Goal: Task Accomplishment & Management: Manage account settings

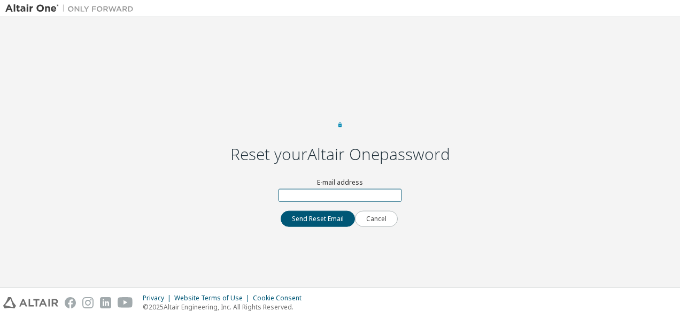
click at [337, 198] on input "text" at bounding box center [340, 194] width 123 height 13
type input "**********"
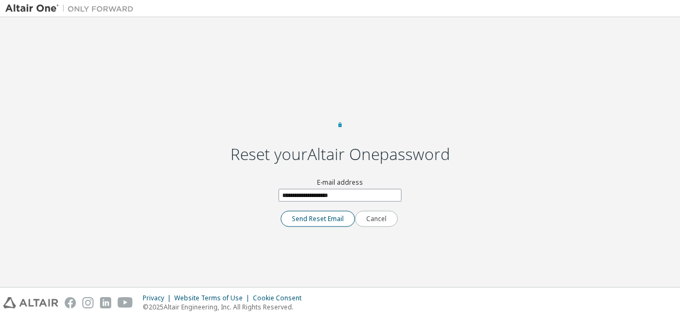
click at [331, 226] on button "Send Reset Email" at bounding box center [318, 218] width 74 height 16
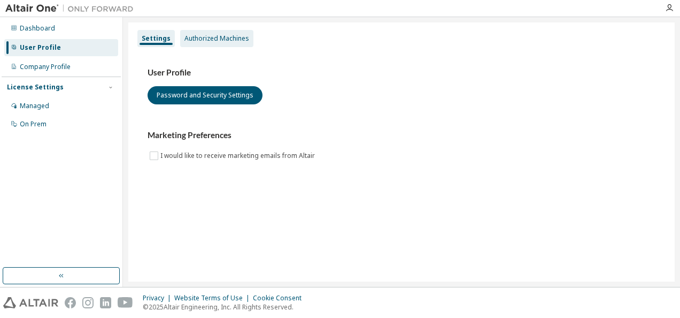
click at [215, 35] on div "Authorized Machines" at bounding box center [217, 38] width 65 height 9
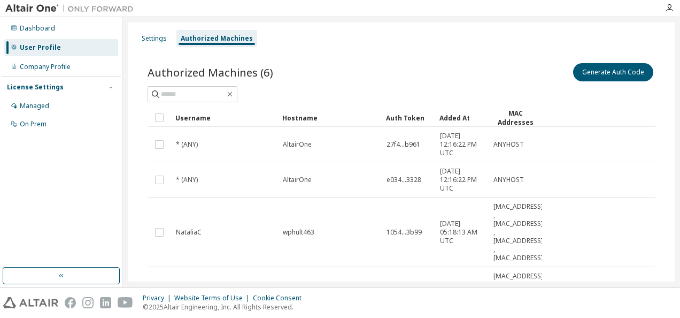
scroll to position [1, 0]
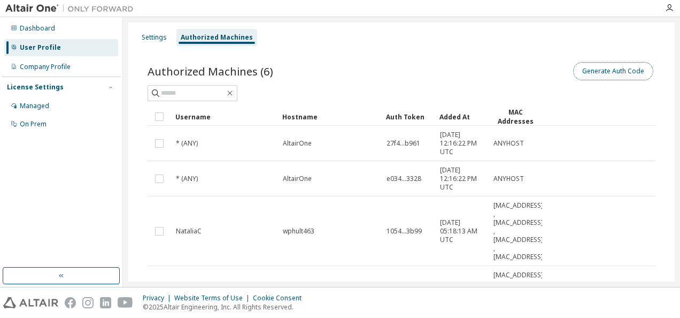
click at [615, 72] on button "Generate Auth Code" at bounding box center [613, 71] width 80 height 18
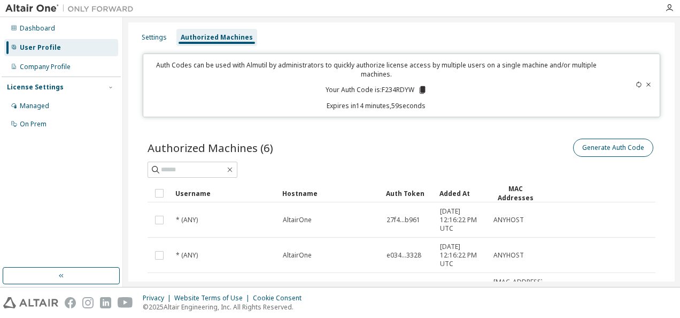
click at [611, 116] on div "Auth Codes can be used with Almutil by administrators to quickly authorize lice…" at bounding box center [402, 85] width 518 height 64
click at [420, 93] on icon at bounding box center [422, 89] width 6 height 7
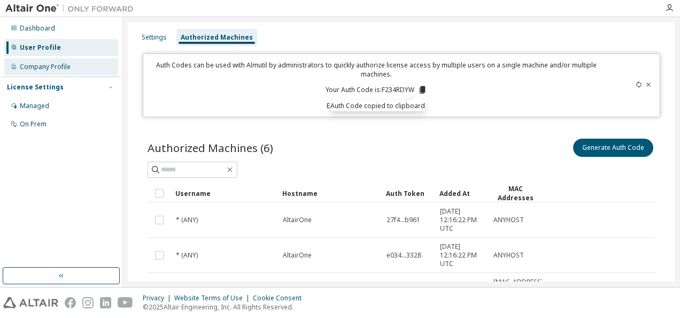
click at [42, 67] on div "Company Profile" at bounding box center [45, 67] width 51 height 9
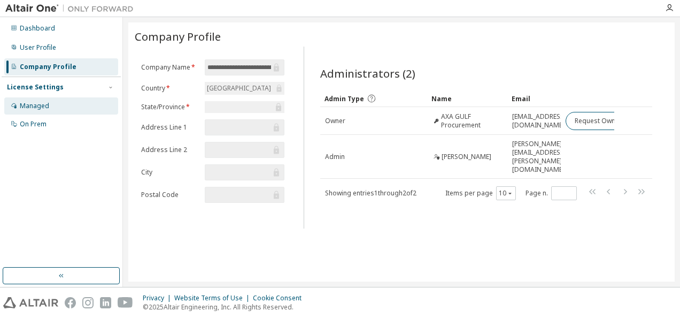
click at [43, 103] on div "Managed" at bounding box center [34, 106] width 29 height 9
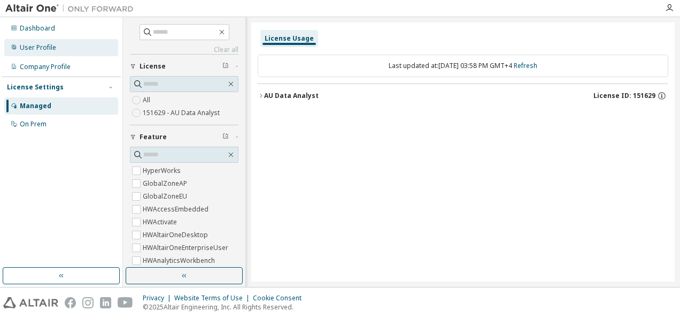
click at [43, 42] on div "User Profile" at bounding box center [61, 47] width 114 height 17
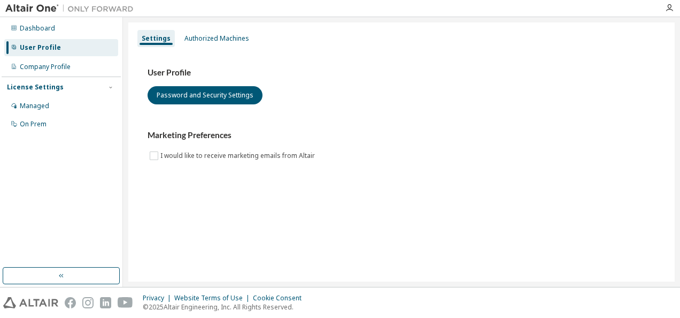
click at [72, 38] on div "Dashboard User Profile Company Profile License Settings Managed On Prem" at bounding box center [61, 76] width 119 height 115
click at [61, 30] on div "Dashboard" at bounding box center [61, 28] width 114 height 17
